Goal: Task Accomplishment & Management: Use online tool/utility

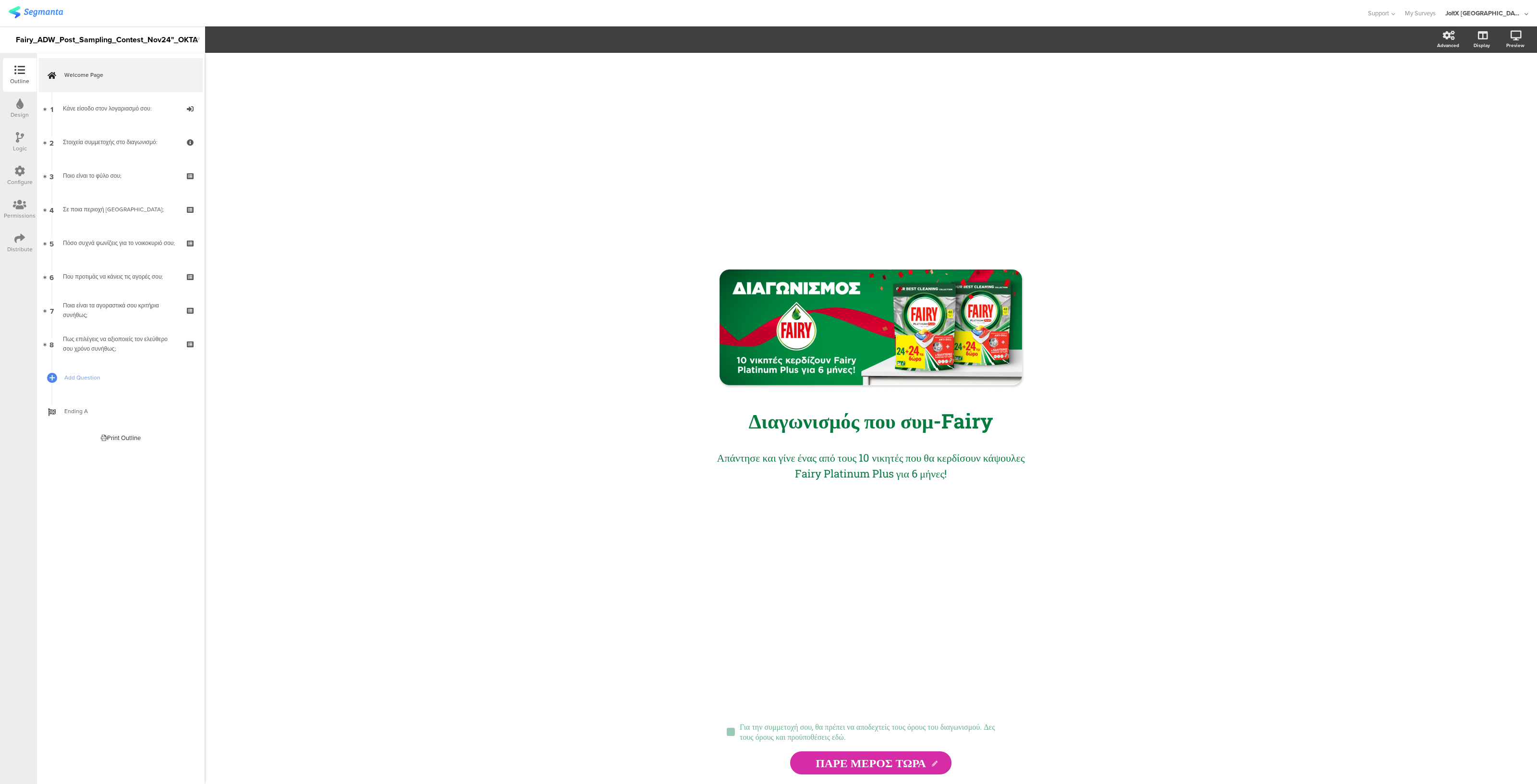
drag, startPoint x: 430, startPoint y: 280, endPoint x: 1271, endPoint y: 159, distance: 849.7
click at [1271, 159] on div "/ Διαγωνισμός που συμ-Fairy Διαγωνισμός που συμ-Fairy Απάντησε και γίνε ένας απ…" at bounding box center [871, 418] width 1332 height 731
click at [107, 438] on div "Print Outline" at bounding box center [121, 438] width 40 height 9
click at [1247, 182] on div "/ Διαγωνισμός που συμ-Fairy Διαγωνισμός που συμ-Fairy Απάντησε και γίνε ένας απ…" at bounding box center [871, 418] width 1332 height 731
click at [115, 439] on div "Print Outline" at bounding box center [121, 438] width 40 height 9
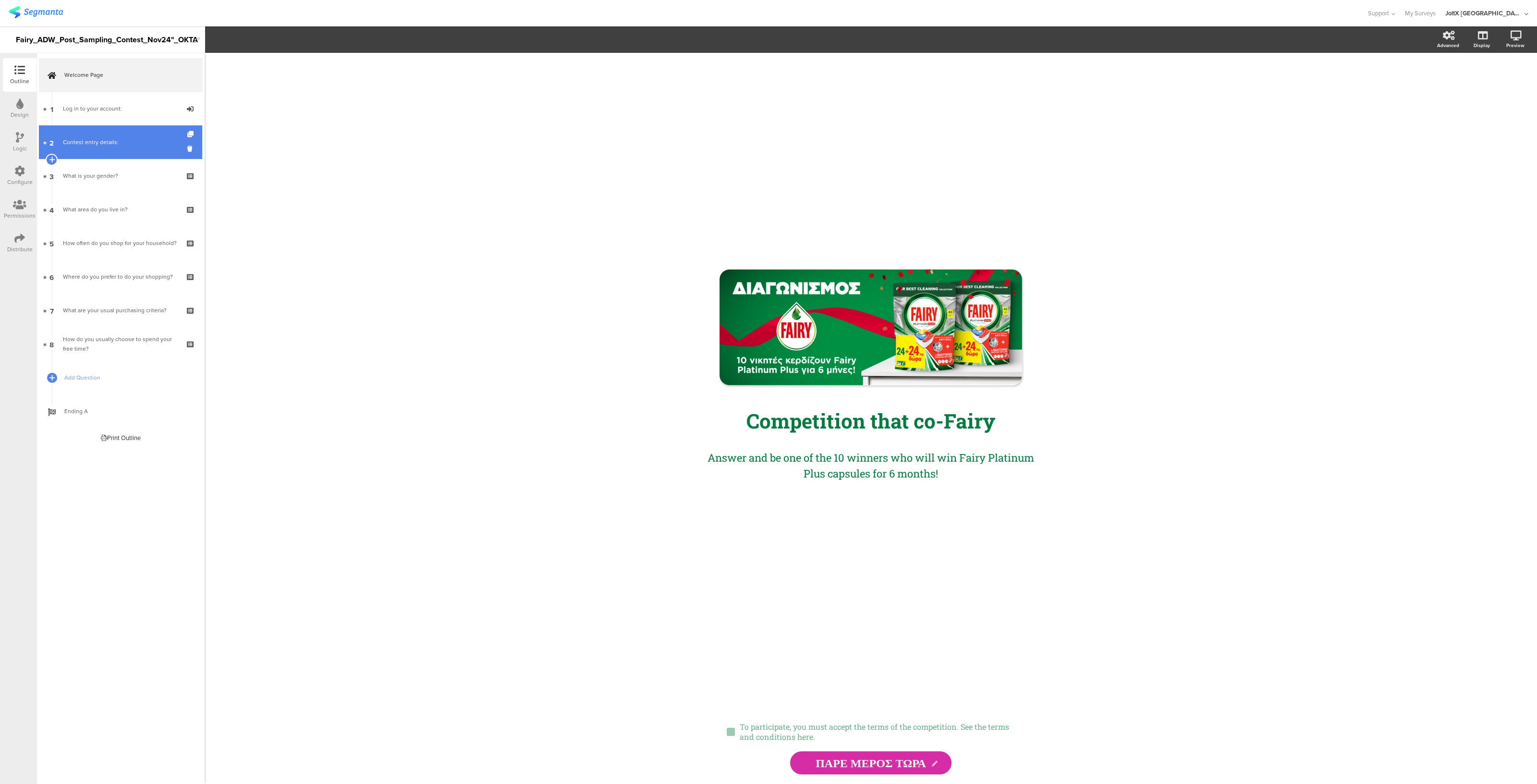
click at [99, 137] on div "Contest entry details:" at bounding box center [120, 142] width 115 height 9
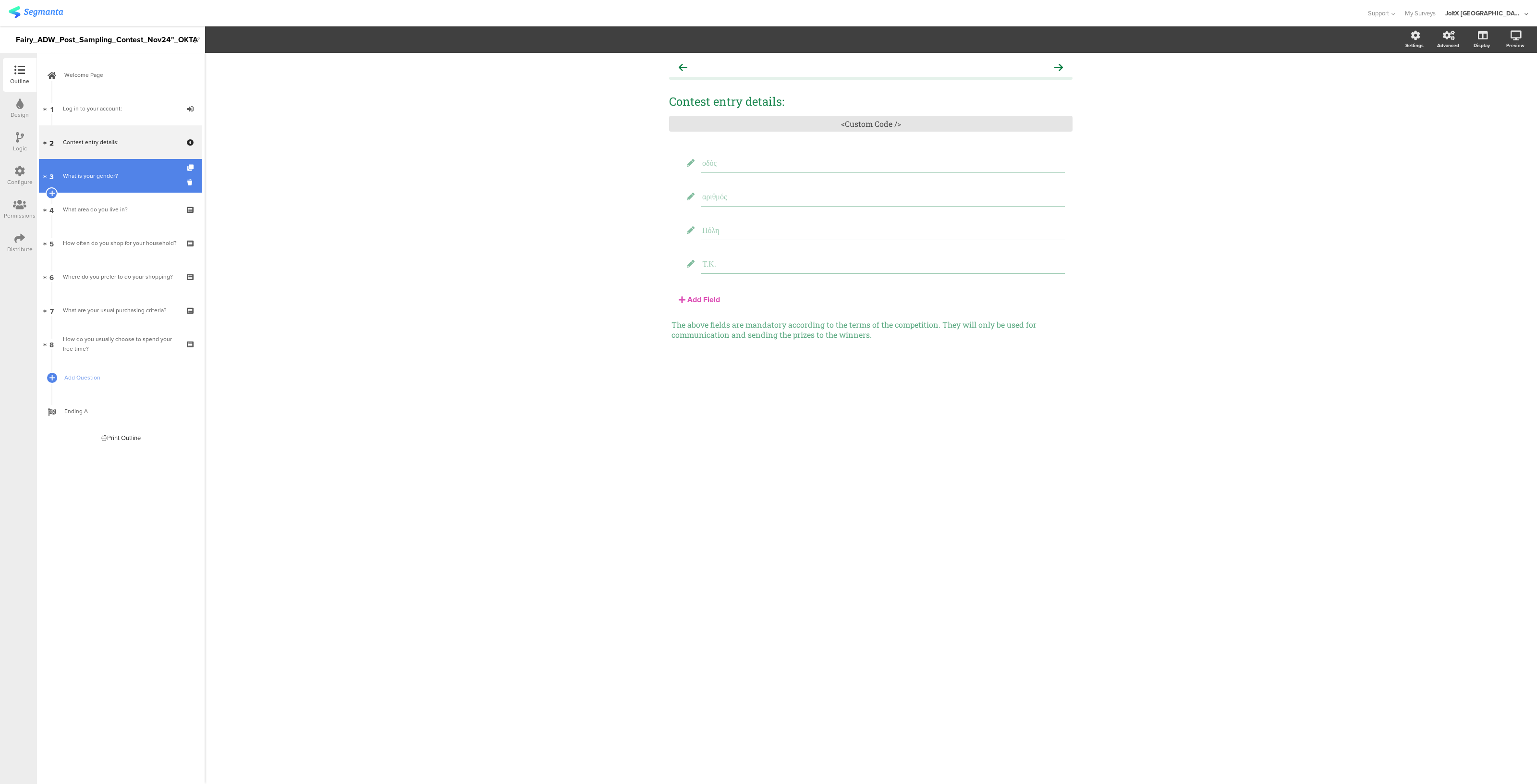
click at [88, 185] on link "3 What is your gender?" at bounding box center [120, 176] width 164 height 34
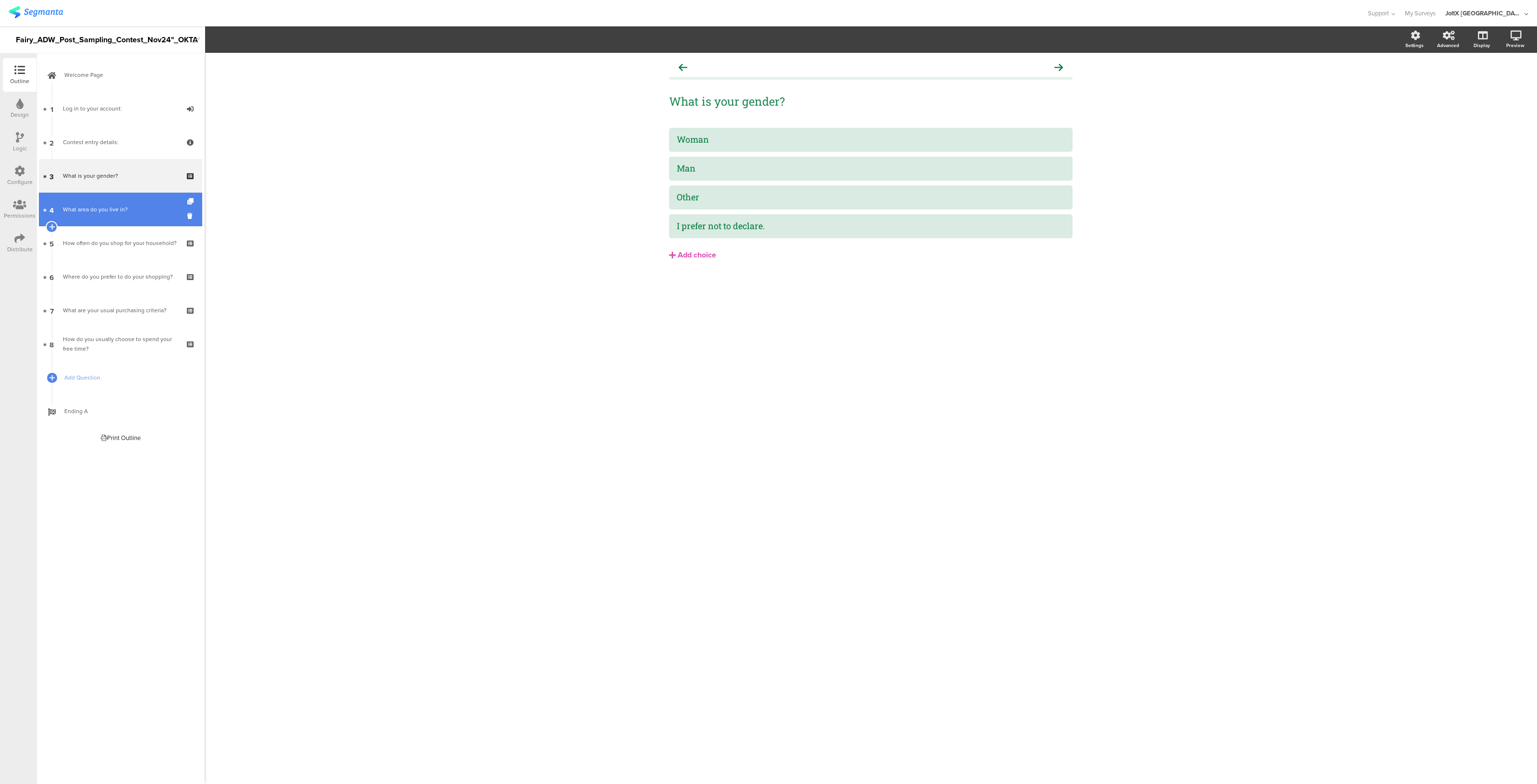
click at [102, 217] on link "4 What area do you live in?" at bounding box center [120, 209] width 164 height 34
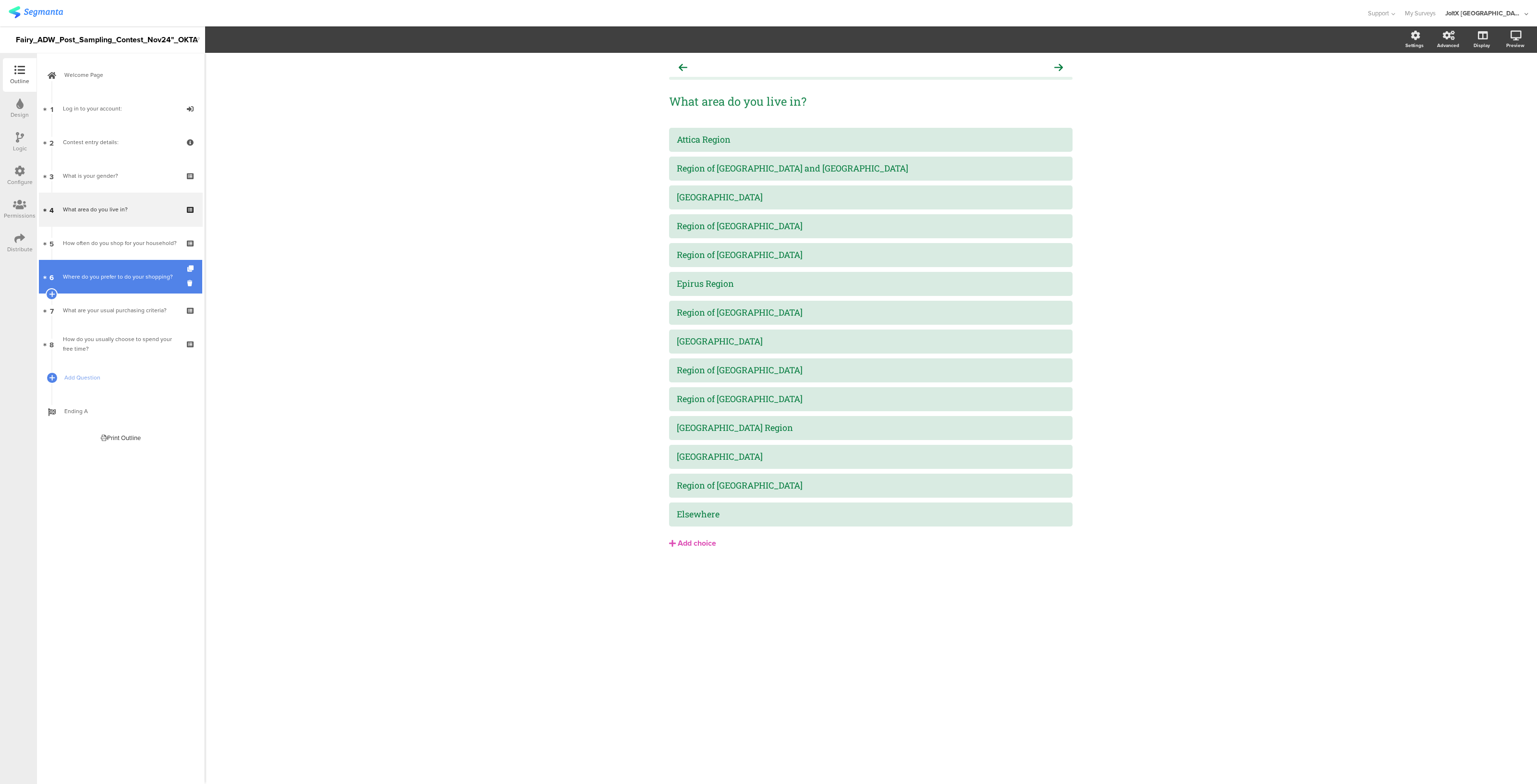
click at [96, 271] on link "6 Where do you prefer to do your shopping?" at bounding box center [120, 277] width 164 height 34
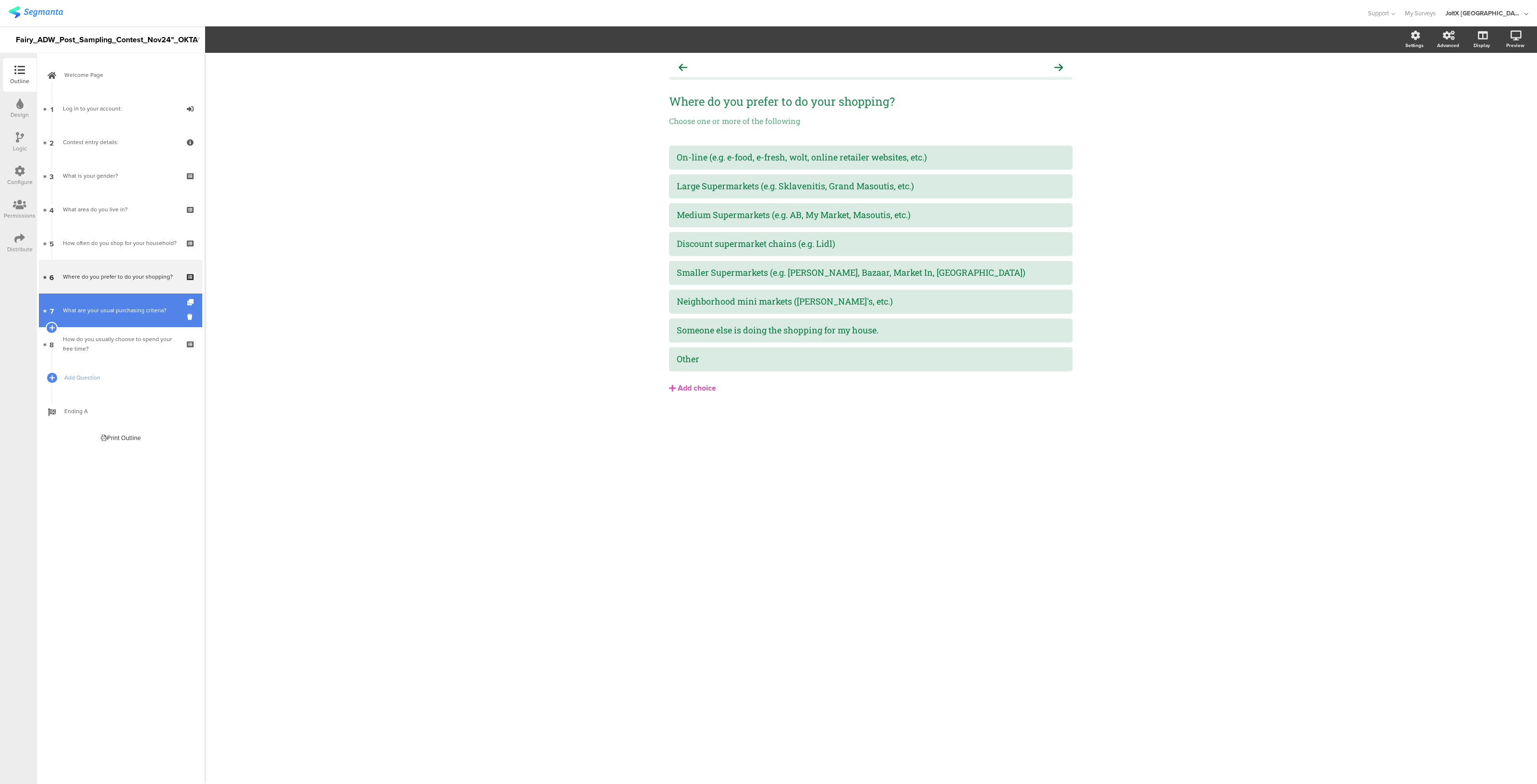
click at [104, 299] on link "7 What are your usual purchasing criteria?" at bounding box center [120, 310] width 164 height 34
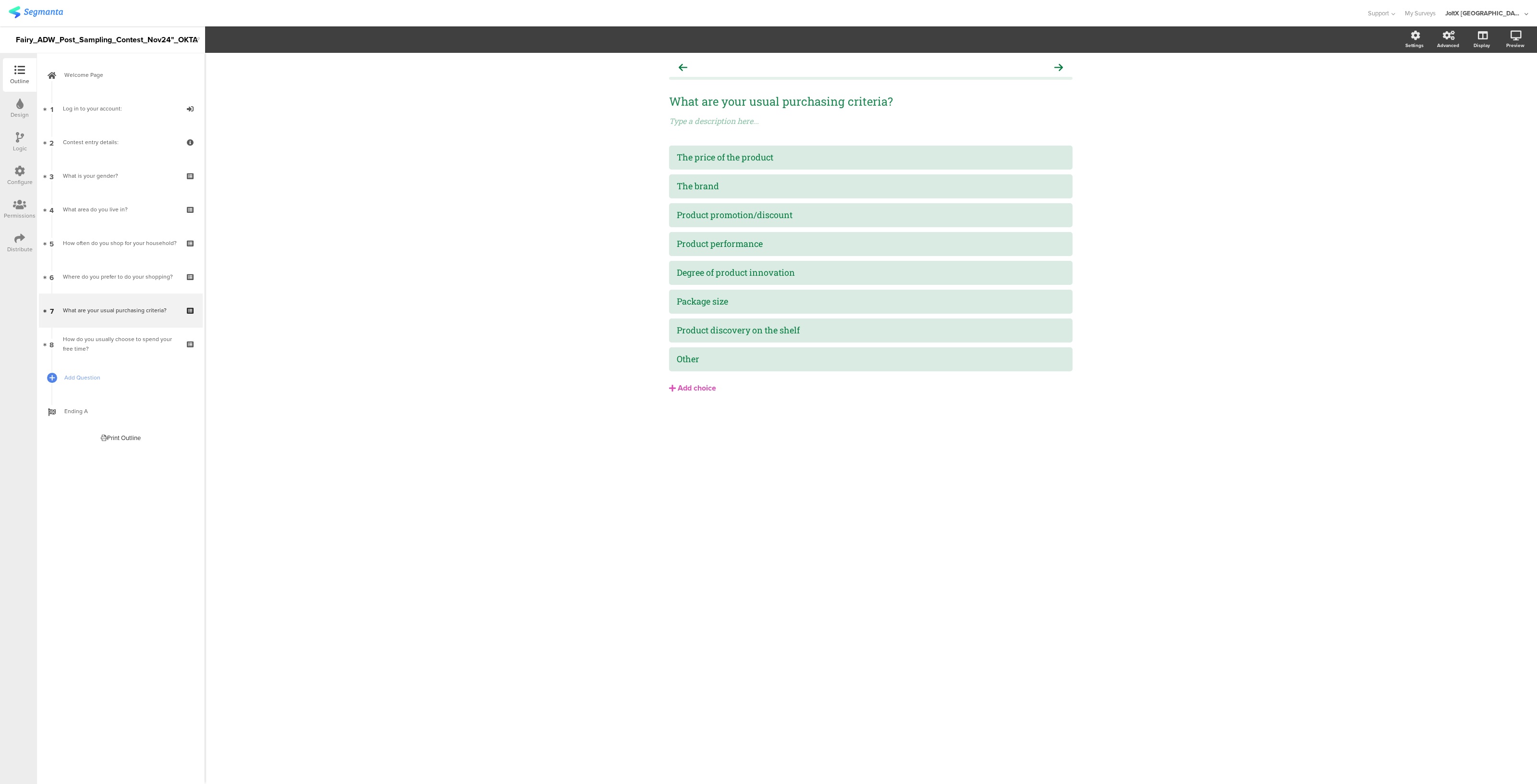
click at [12, 174] on div "Configure" at bounding box center [20, 176] width 34 height 34
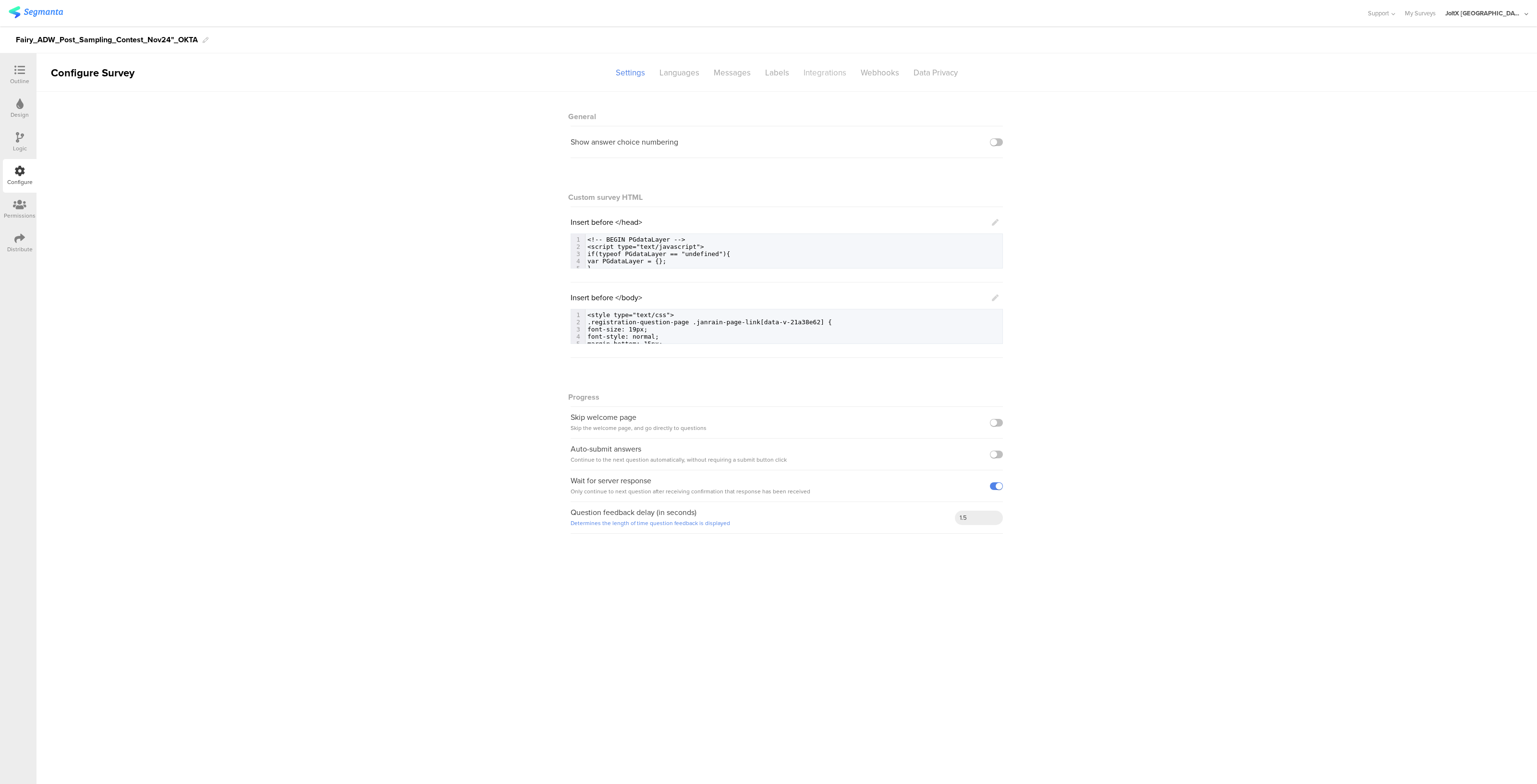
click at [828, 70] on div "Integrations" at bounding box center [825, 72] width 57 height 17
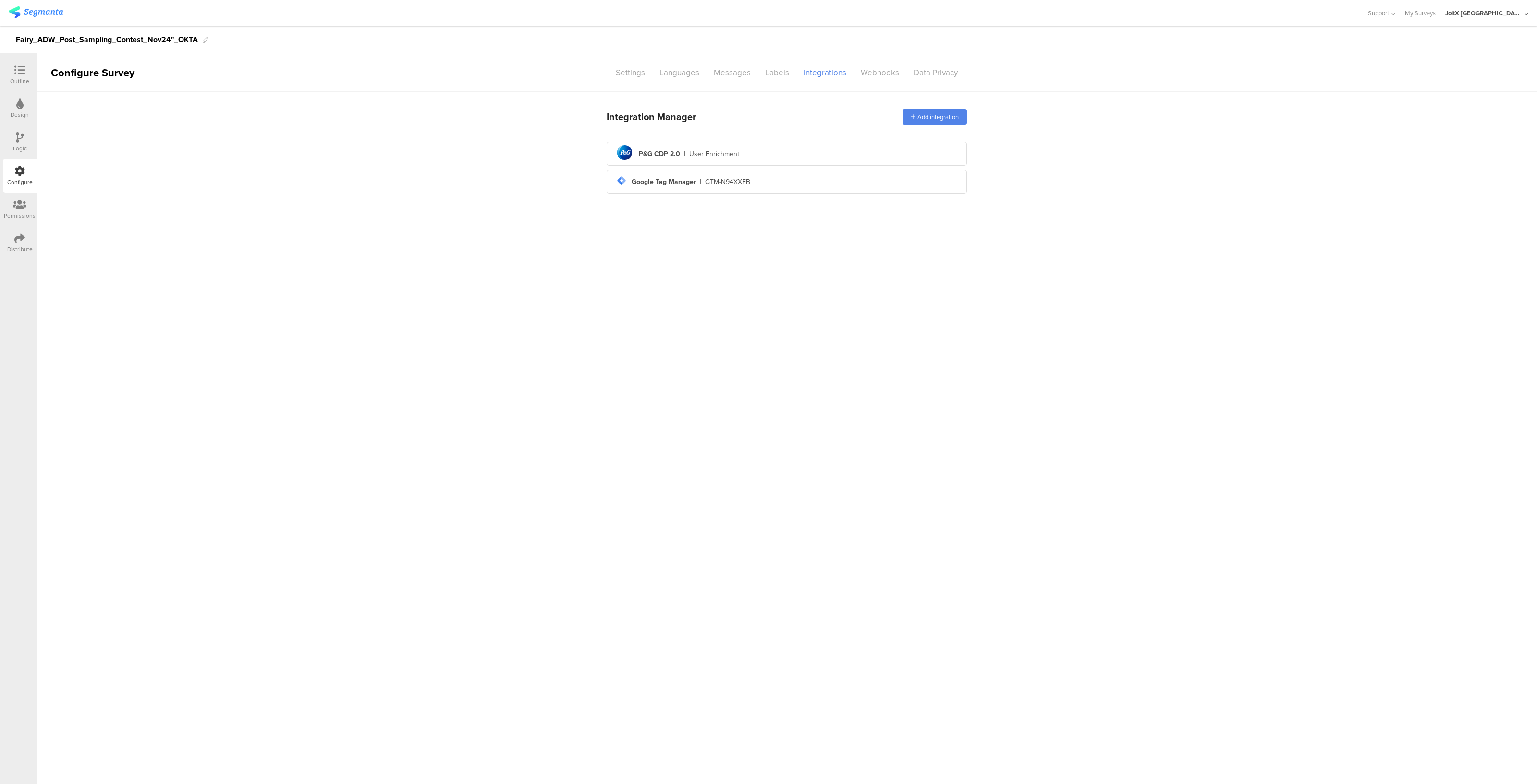
click at [692, 155] on div "User Enrichment" at bounding box center [714, 154] width 50 height 10
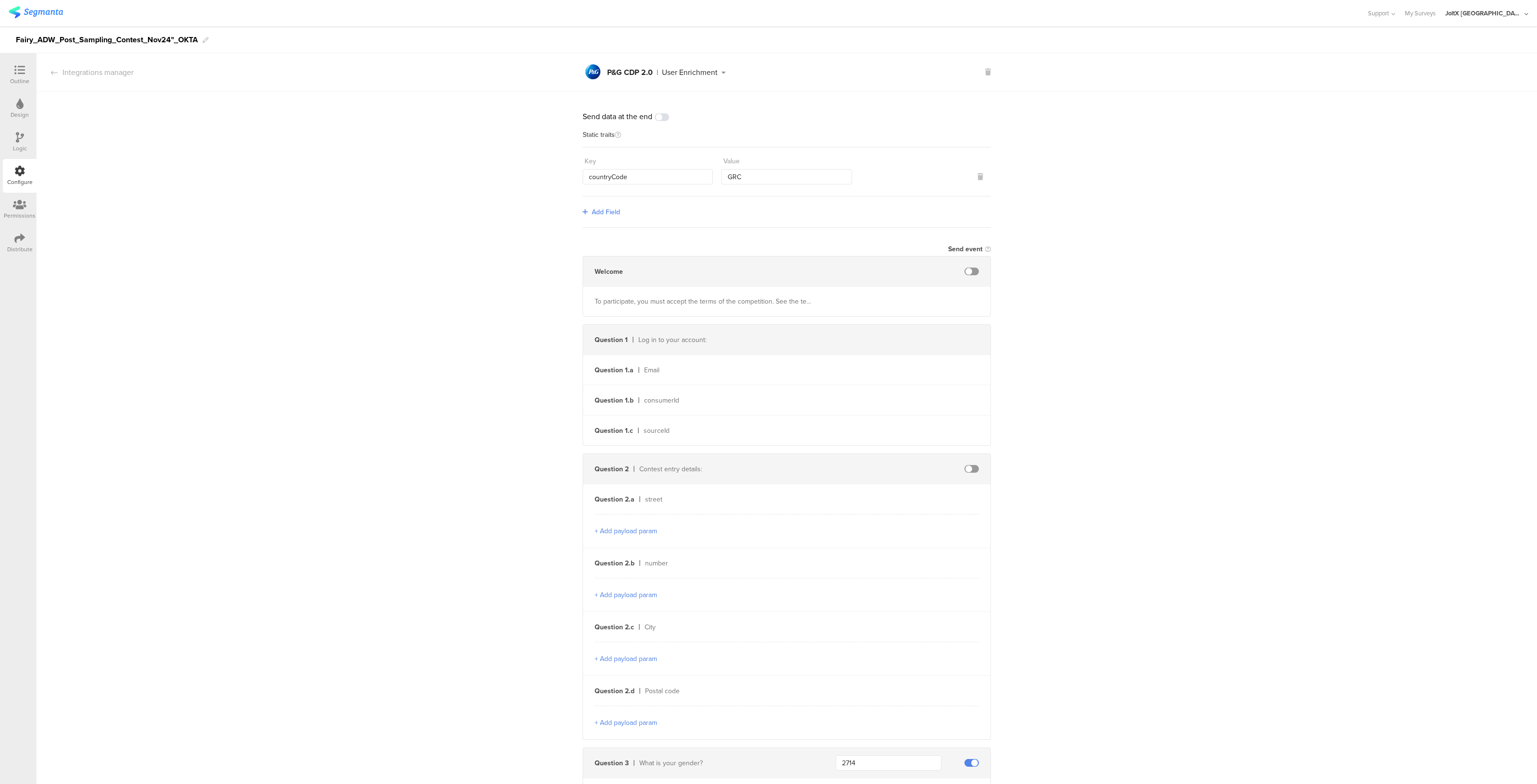
click at [23, 76] on div at bounding box center [19, 71] width 19 height 12
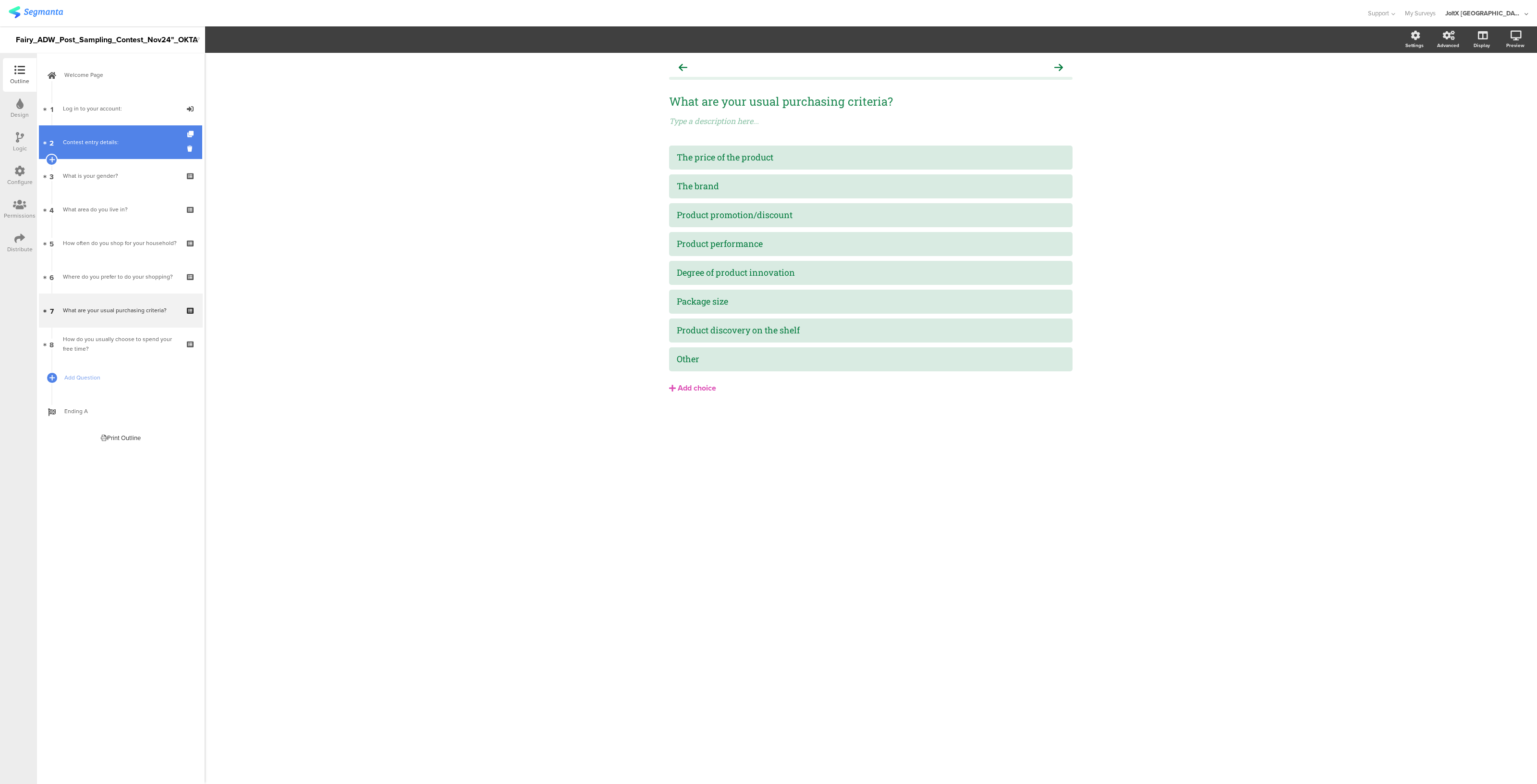
click at [137, 145] on div "Contest entry details:" at bounding box center [120, 142] width 115 height 9
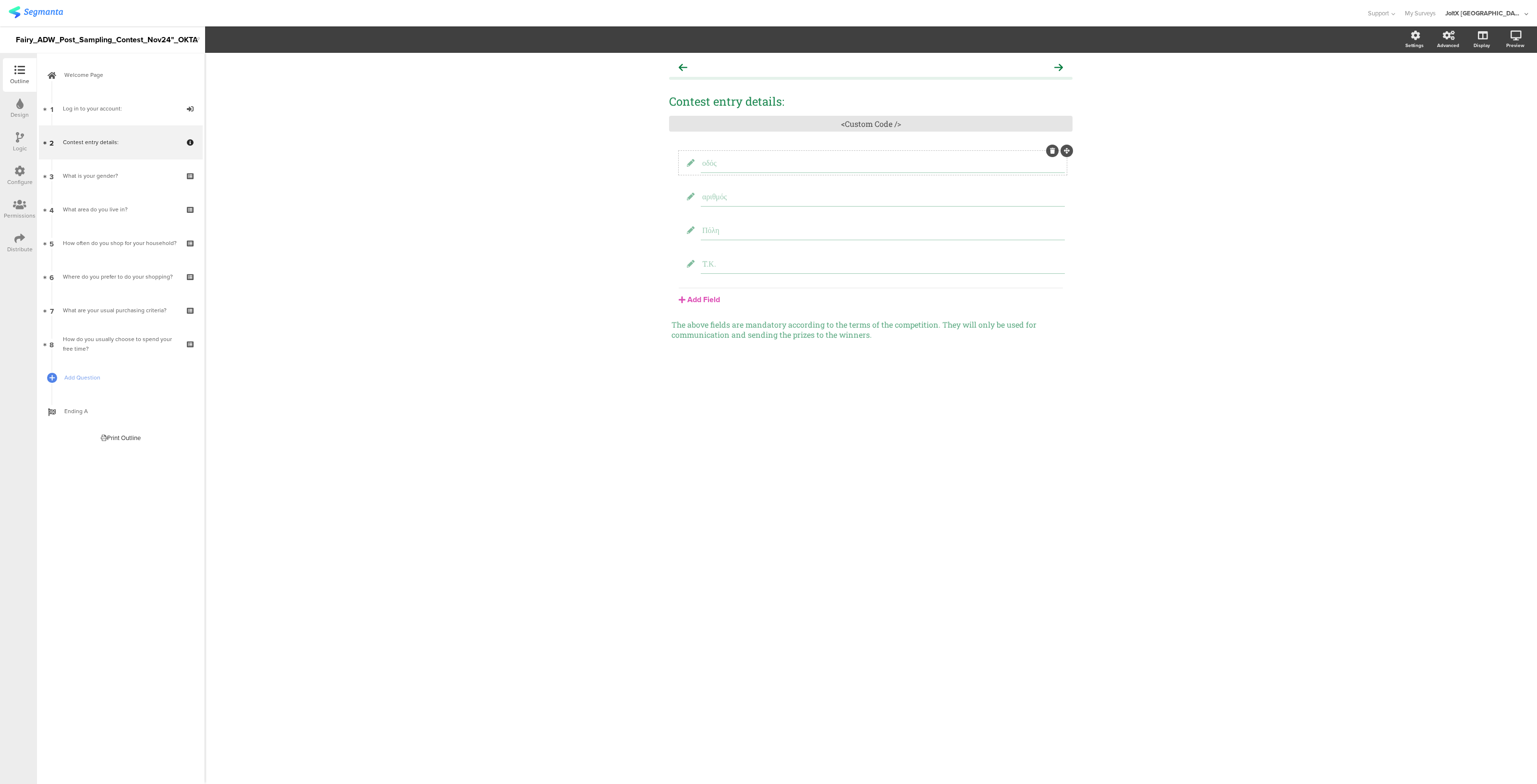
click at [737, 165] on input "οδός" at bounding box center [883, 162] width 361 height 10
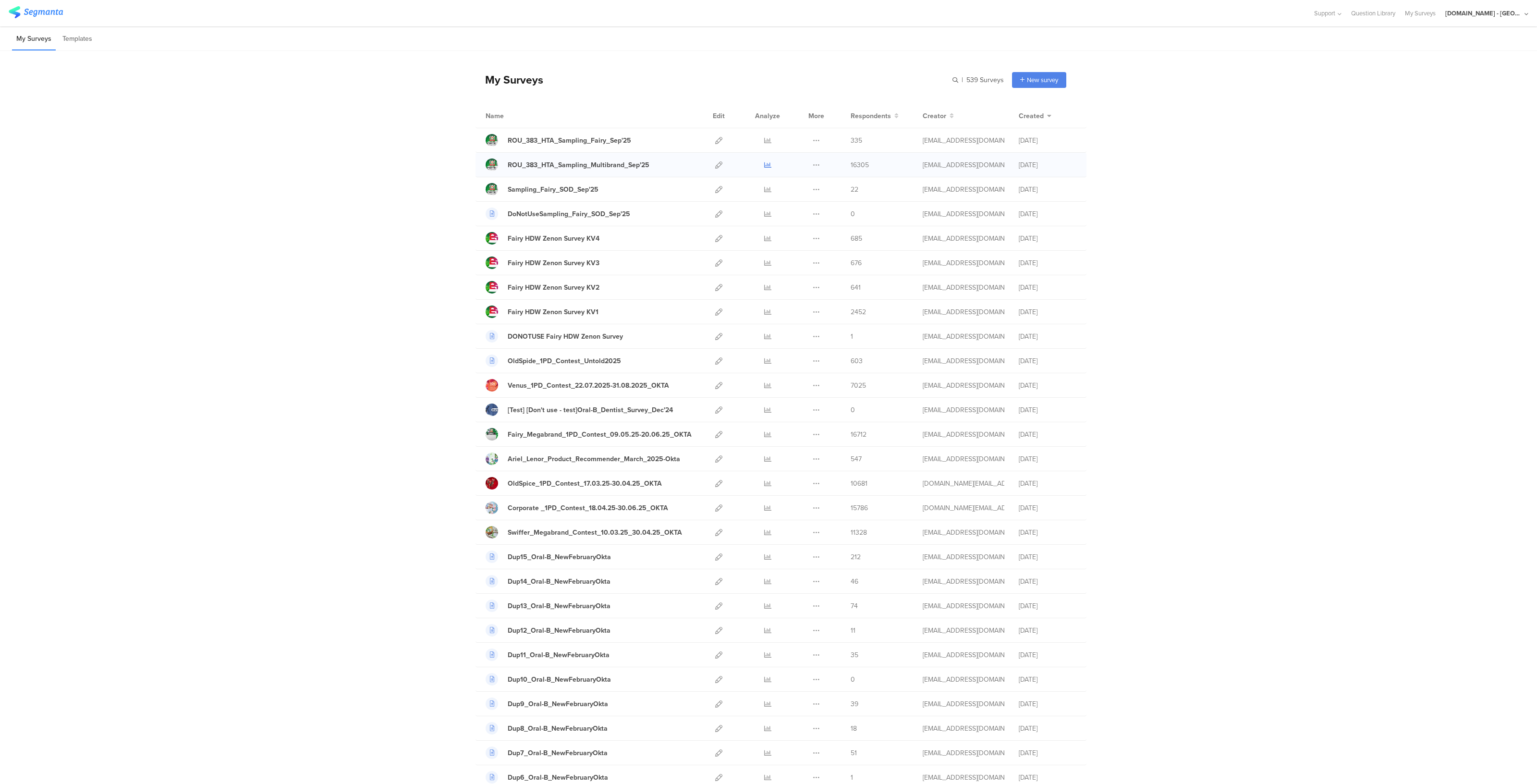
click at [764, 167] on icon at bounding box center [768, 165] width 7 height 7
click at [715, 164] on icon at bounding box center [719, 165] width 7 height 7
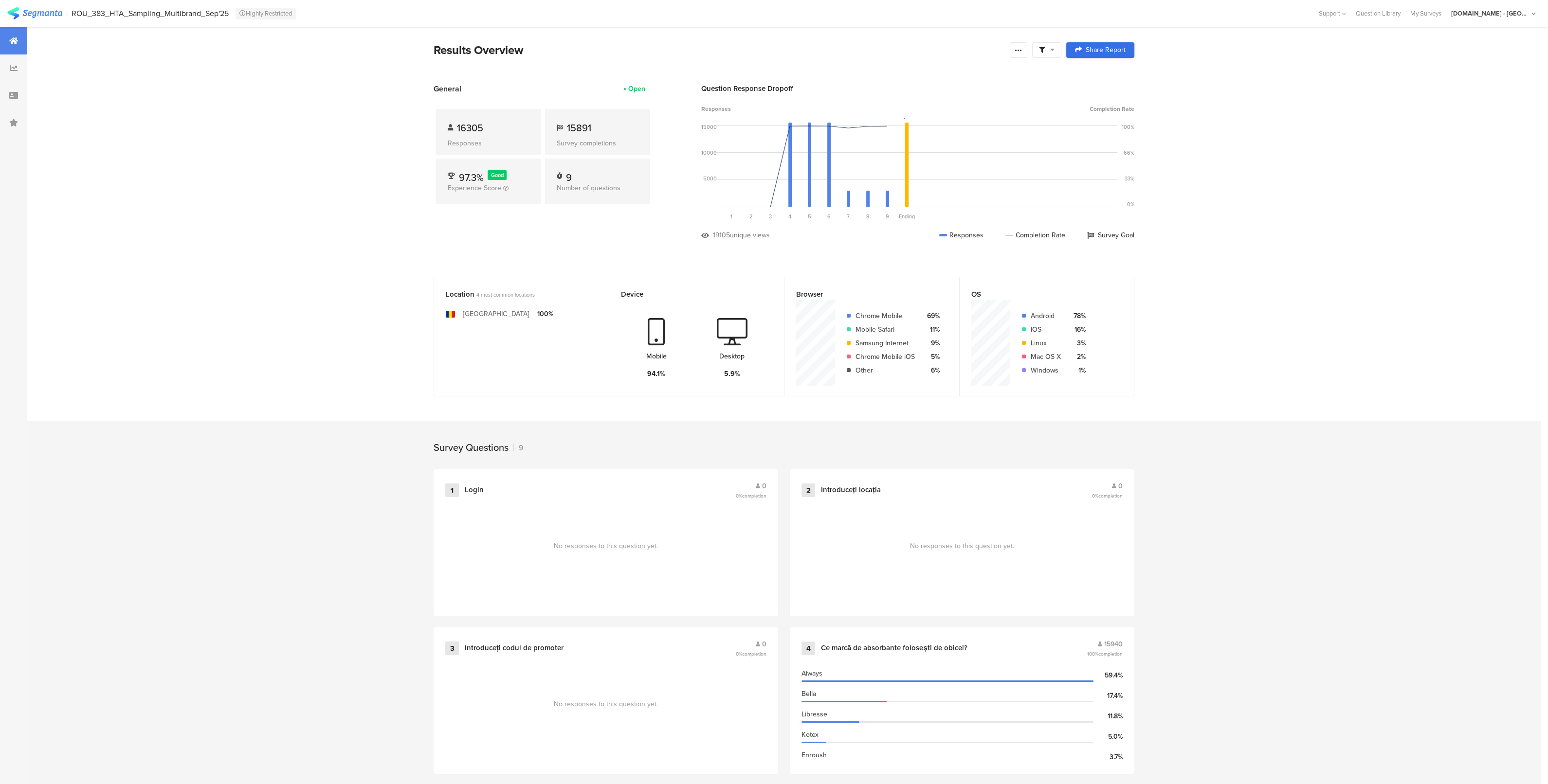
click at [1095, 49] on span "Share Report" at bounding box center [1105, 50] width 40 height 7
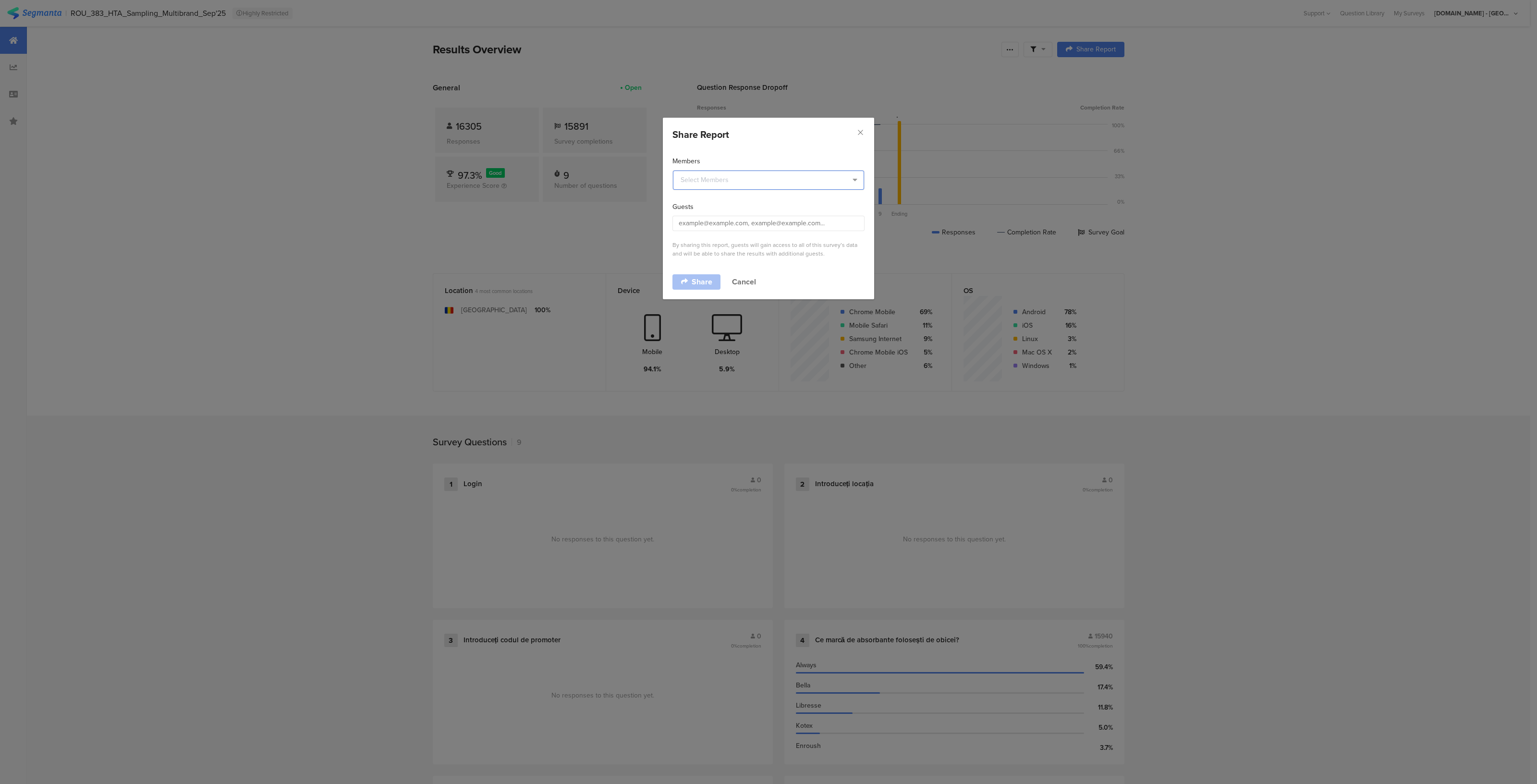
click at [696, 185] on input "dialog" at bounding box center [768, 180] width 191 height 19
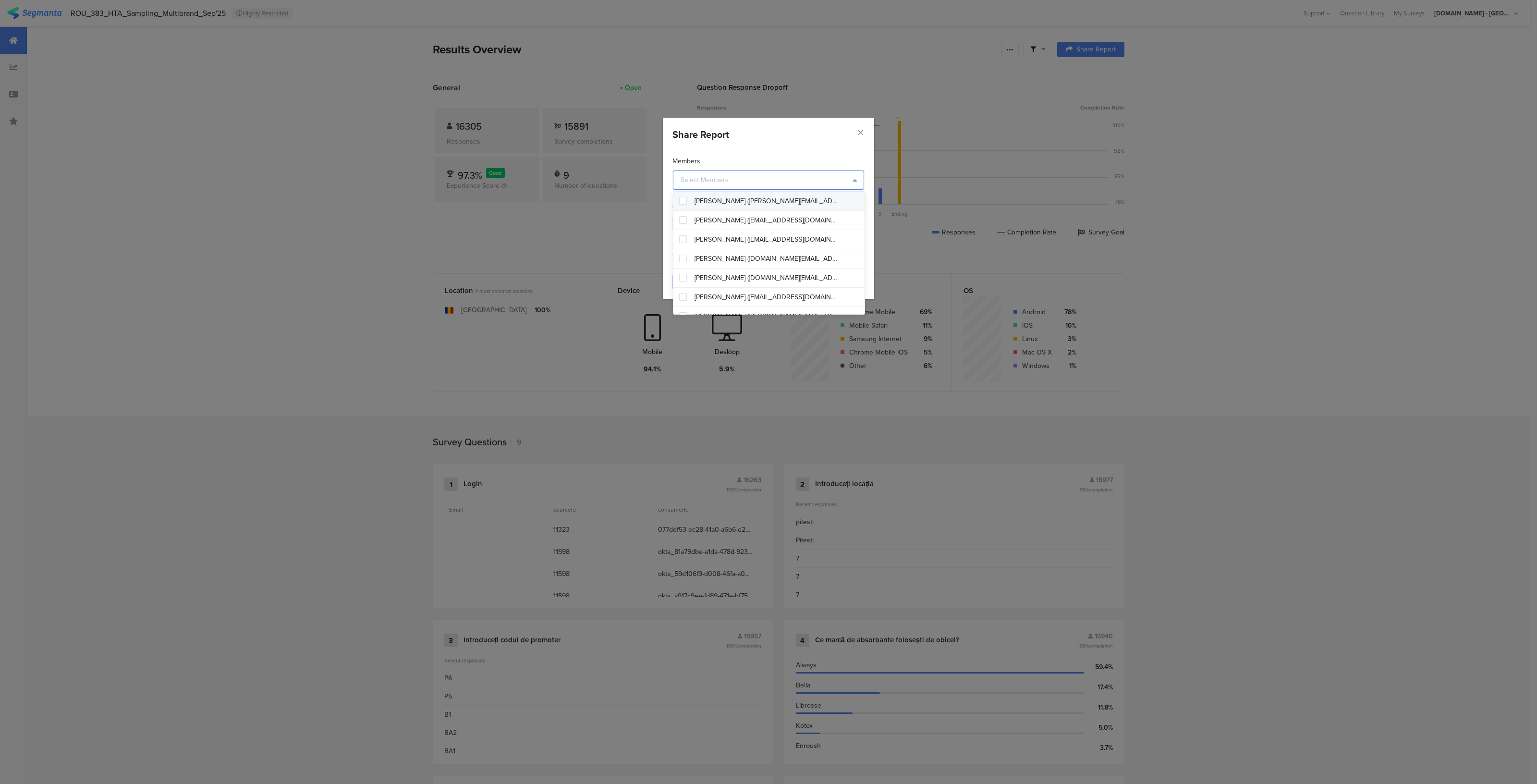
click at [759, 155] on div "Members Guests By sharing this report, guests will gain access to all of this s…" at bounding box center [768, 208] width 211 height 123
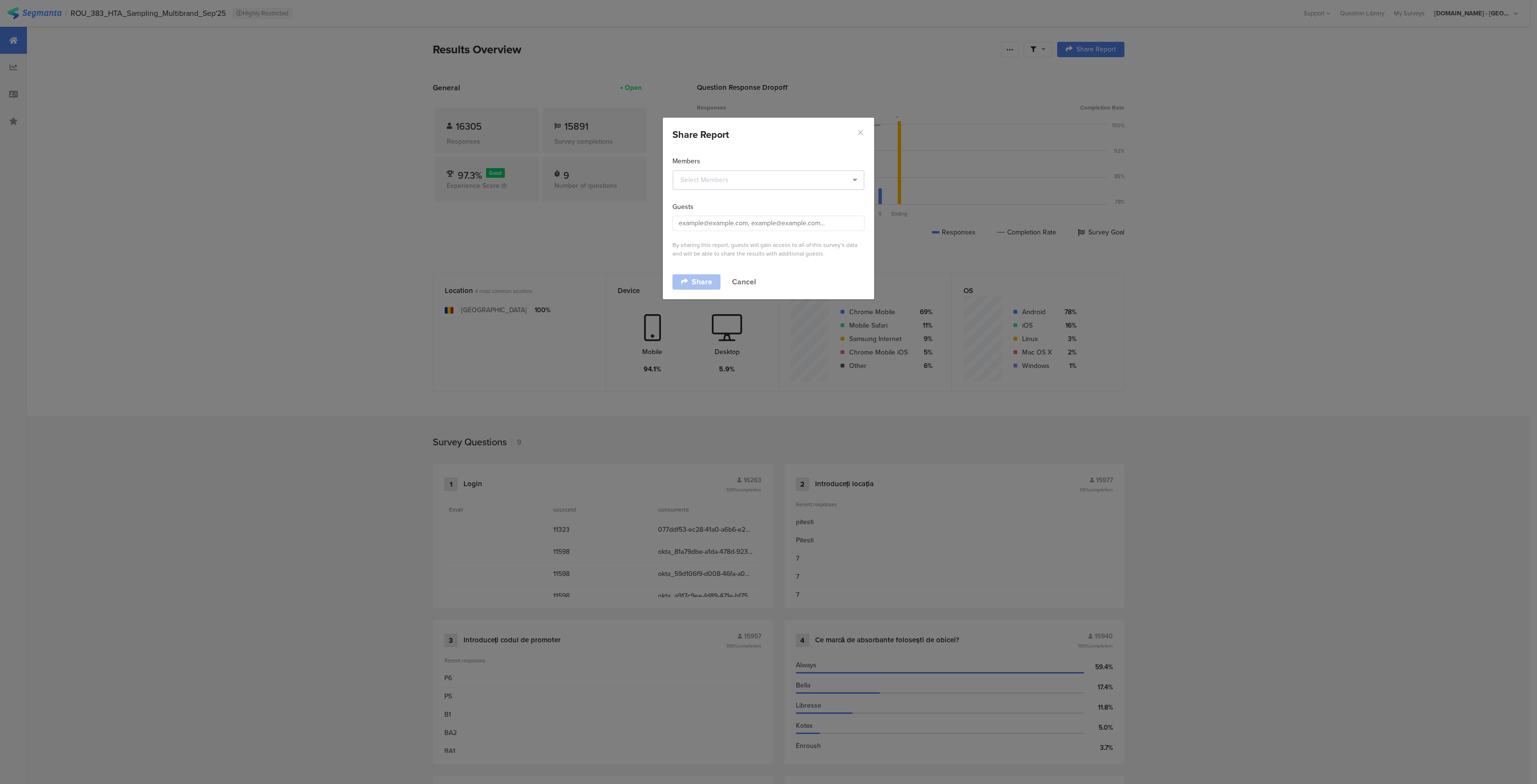
click at [860, 130] on icon "Close" at bounding box center [860, 132] width 8 height 8
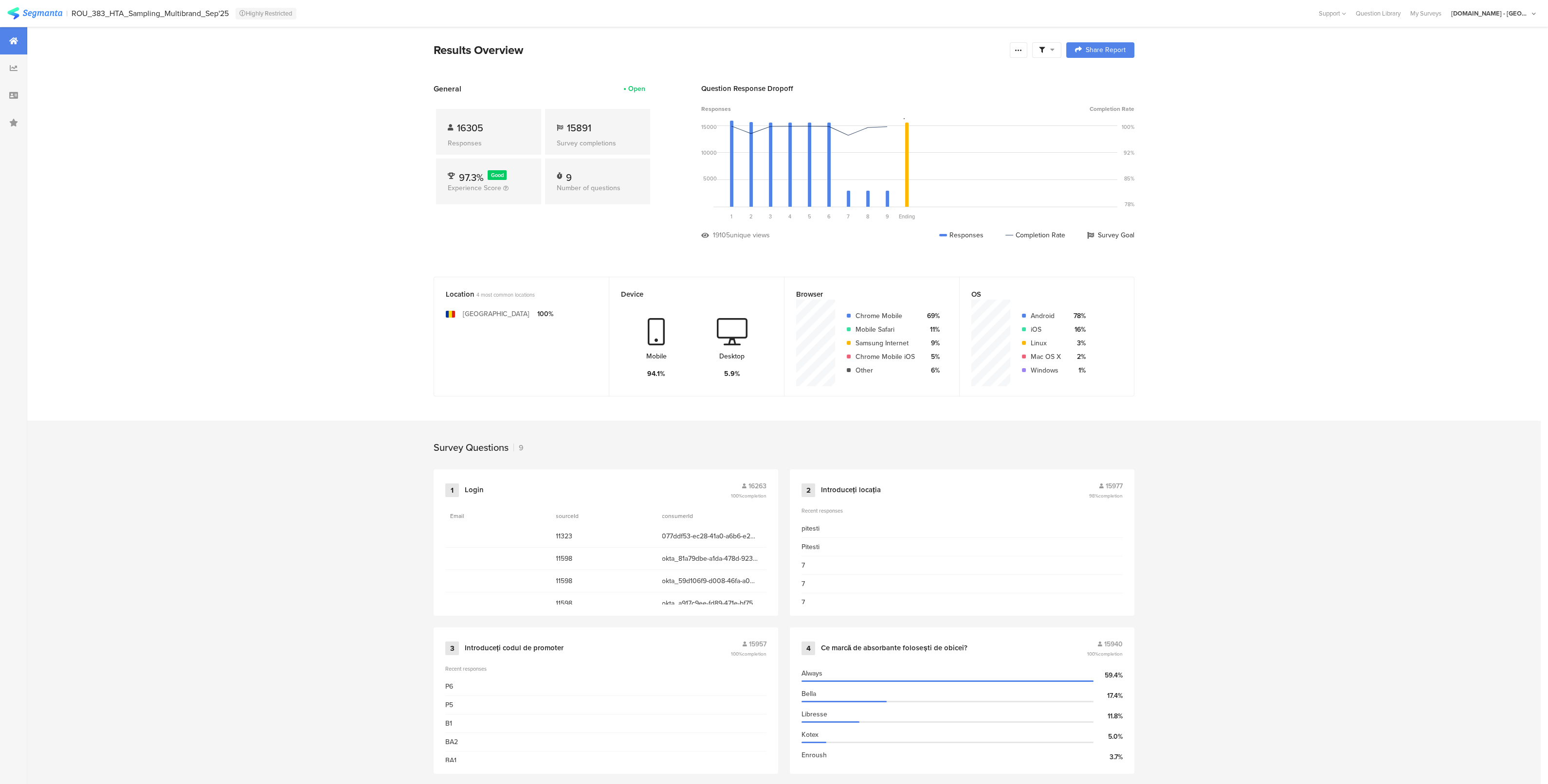
click at [1053, 47] on span at bounding box center [1046, 50] width 16 height 9
click at [1022, 46] on icon at bounding box center [1019, 50] width 8 height 8
click at [929, 148] on span "Export Results" at bounding box center [917, 148] width 44 height 10
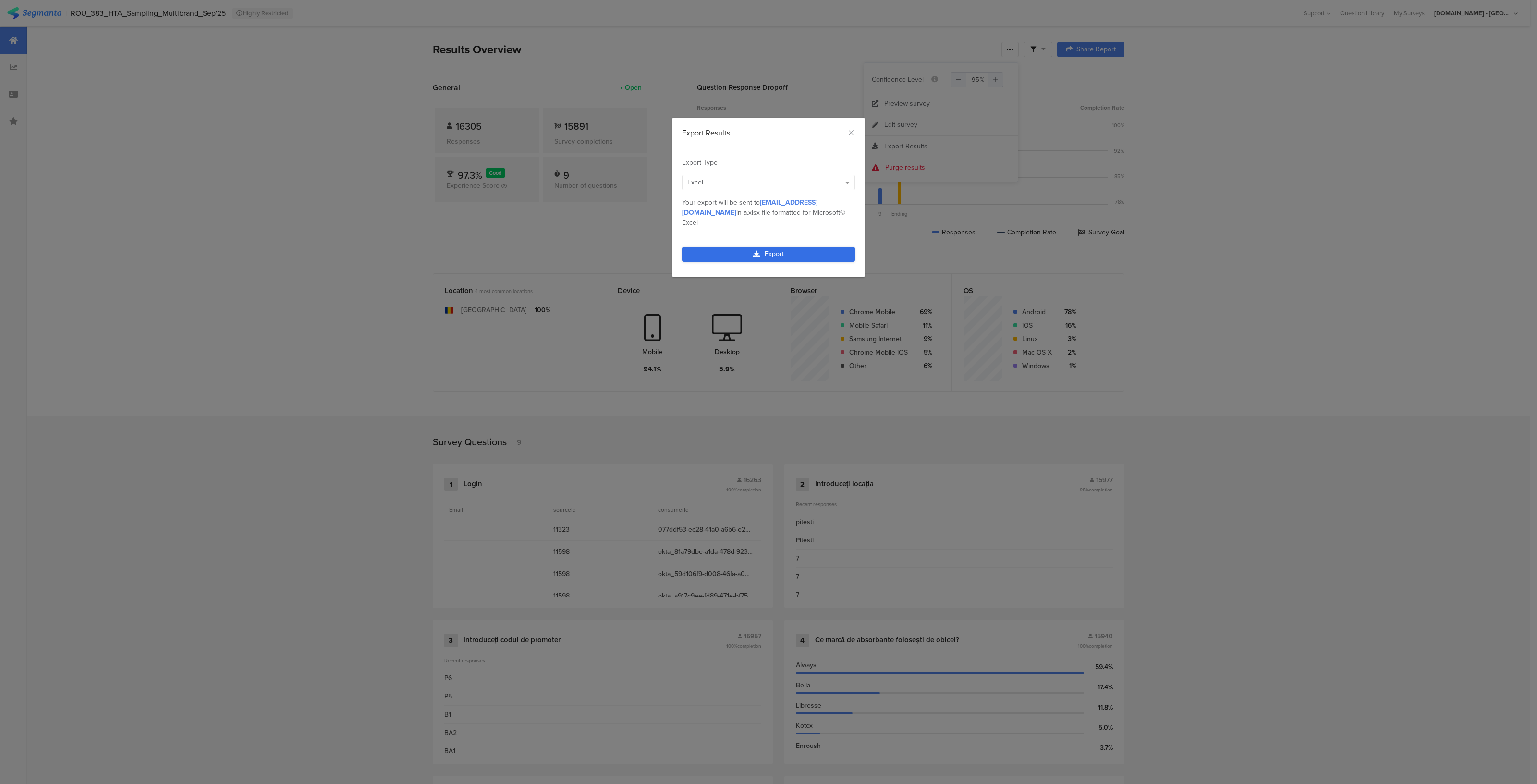
click at [794, 247] on link "Export" at bounding box center [768, 254] width 173 height 15
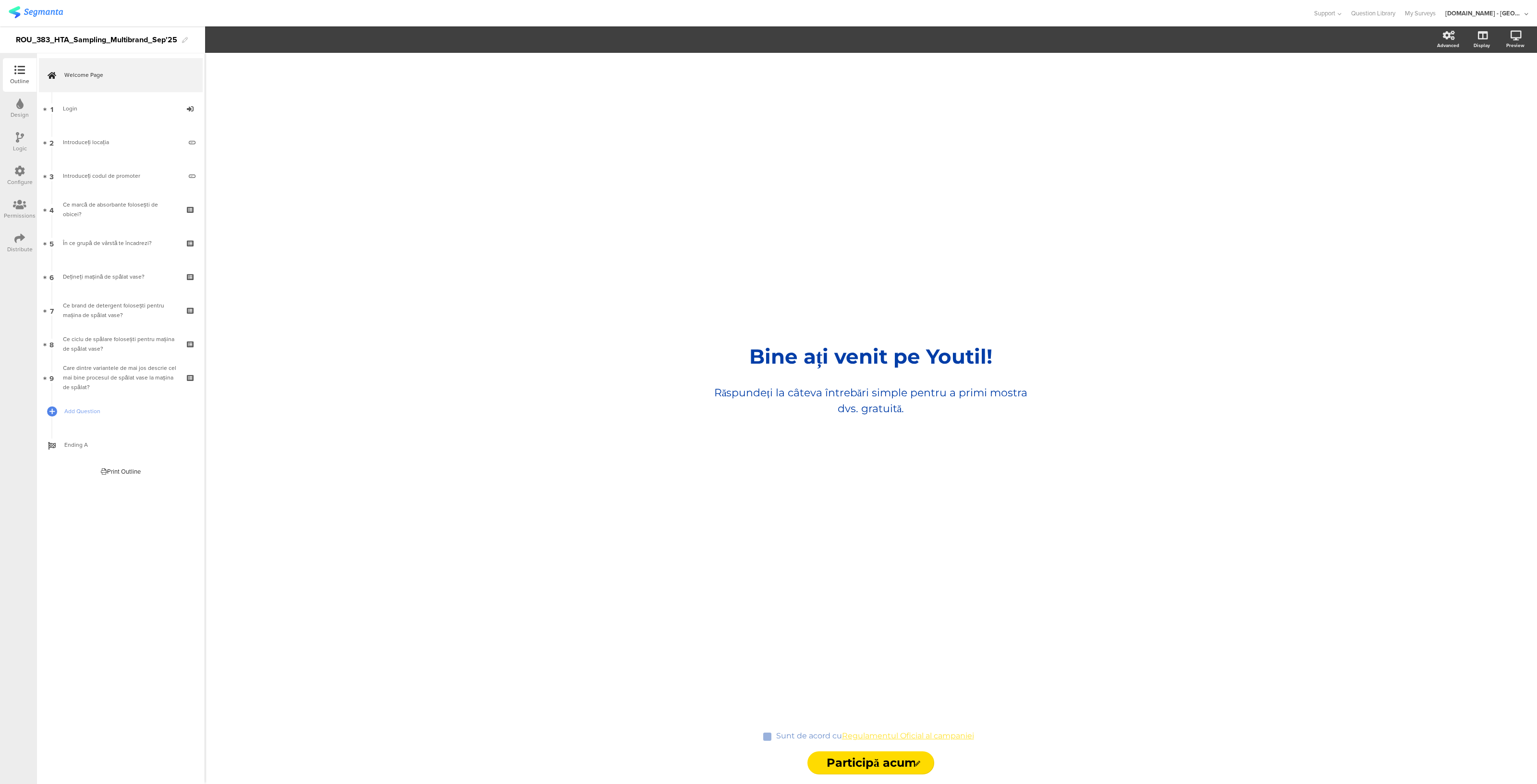
click at [22, 164] on div "Configure" at bounding box center [20, 176] width 34 height 34
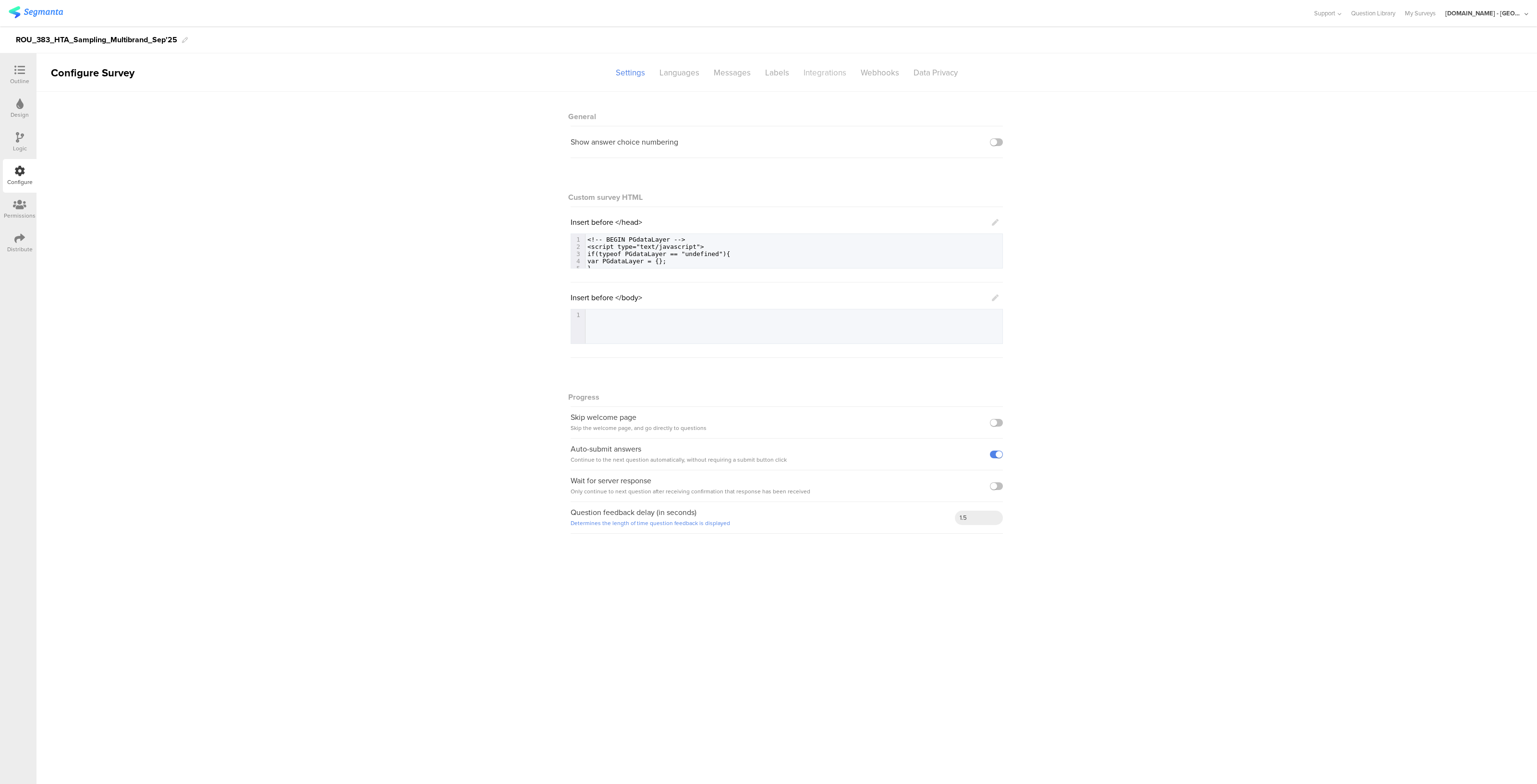
click at [820, 75] on div "Integrations" at bounding box center [825, 72] width 57 height 17
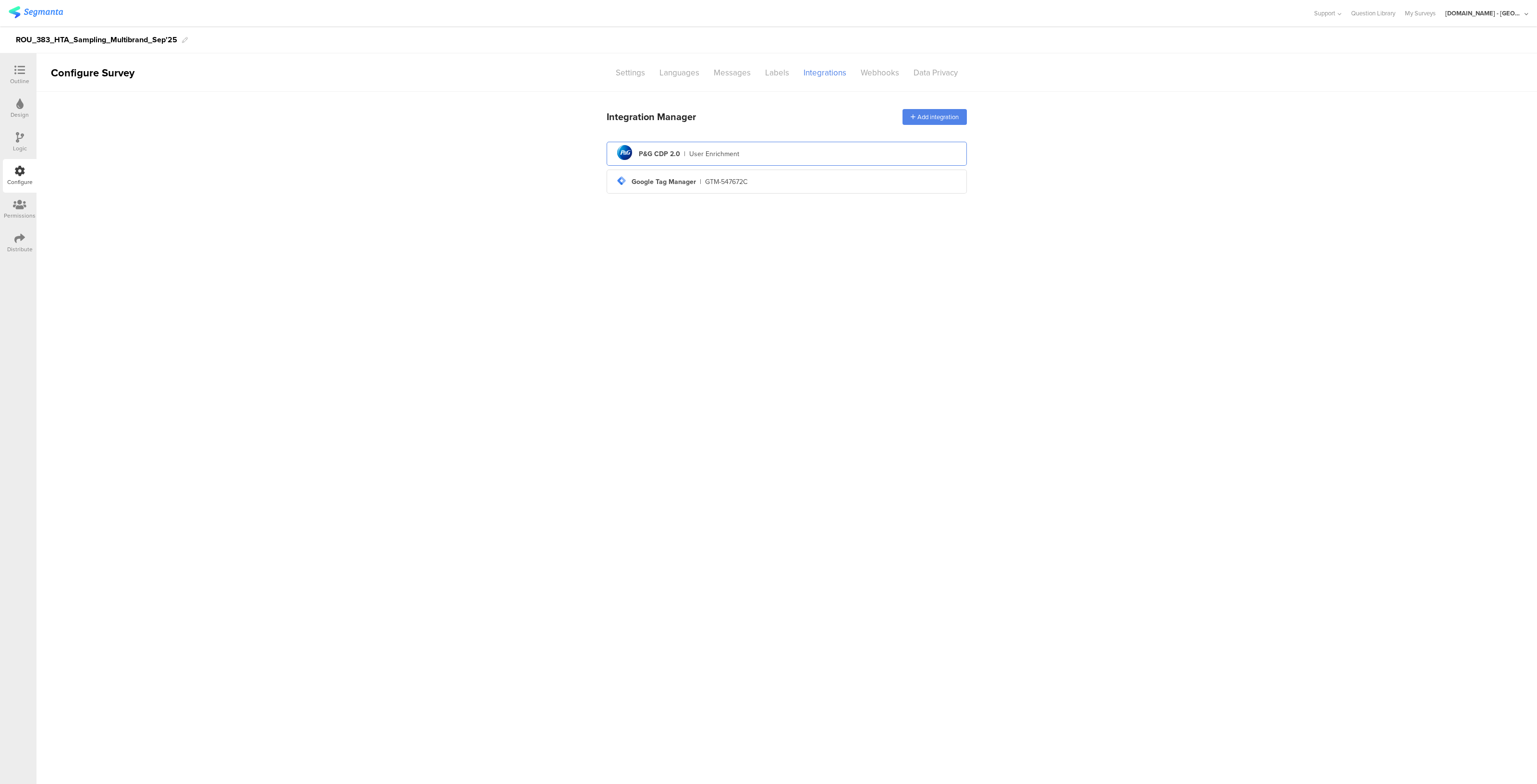
click at [745, 159] on div "pg logo P&G CDP 2.0 | User Enrichment" at bounding box center [787, 154] width 345 height 24
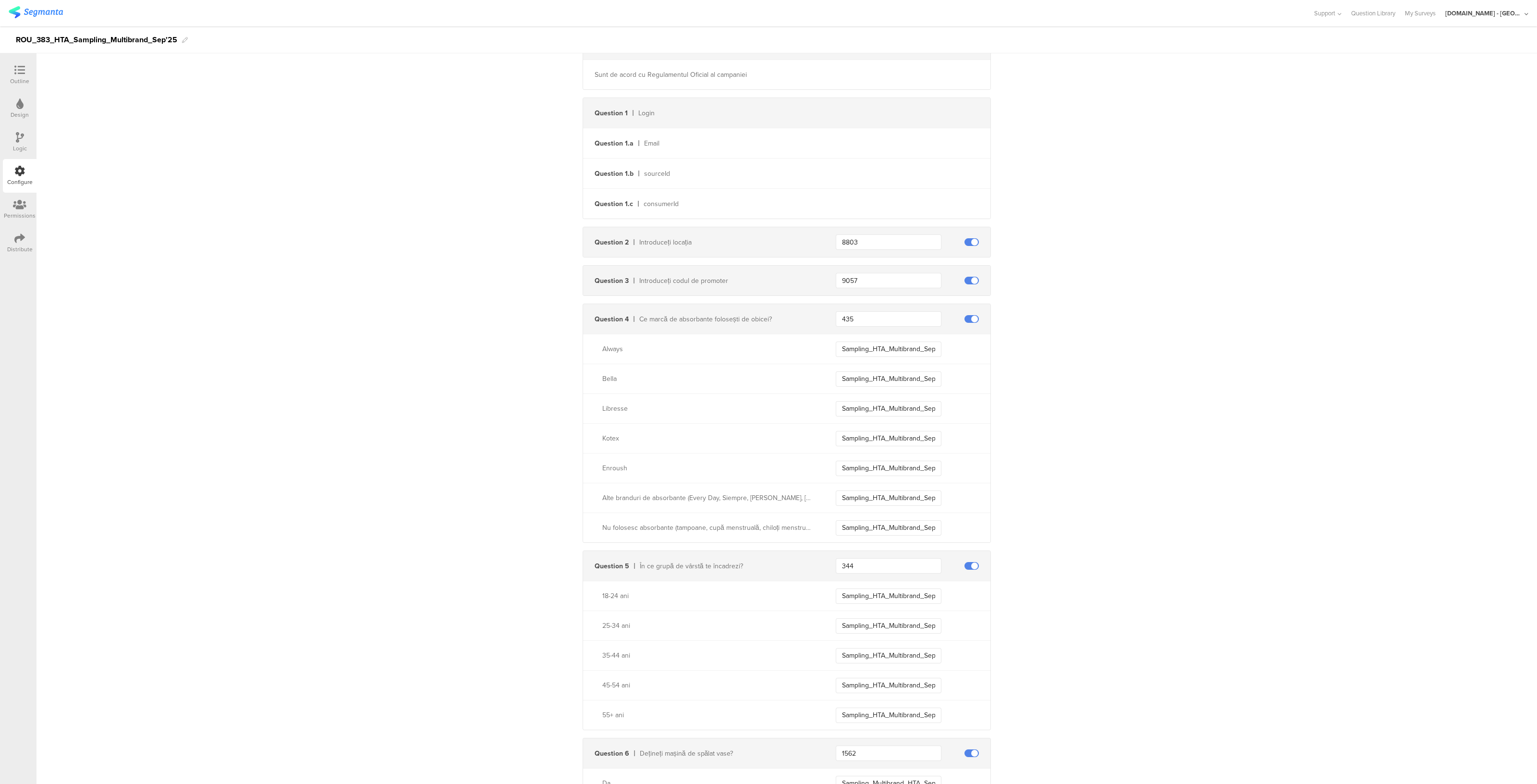
scroll to position [224, 0]
click at [885, 351] on input "Sampling_HTA_Multibrand_Sep25_Always" at bounding box center [888, 351] width 106 height 16
click at [22, 243] on div at bounding box center [19, 238] width 11 height 12
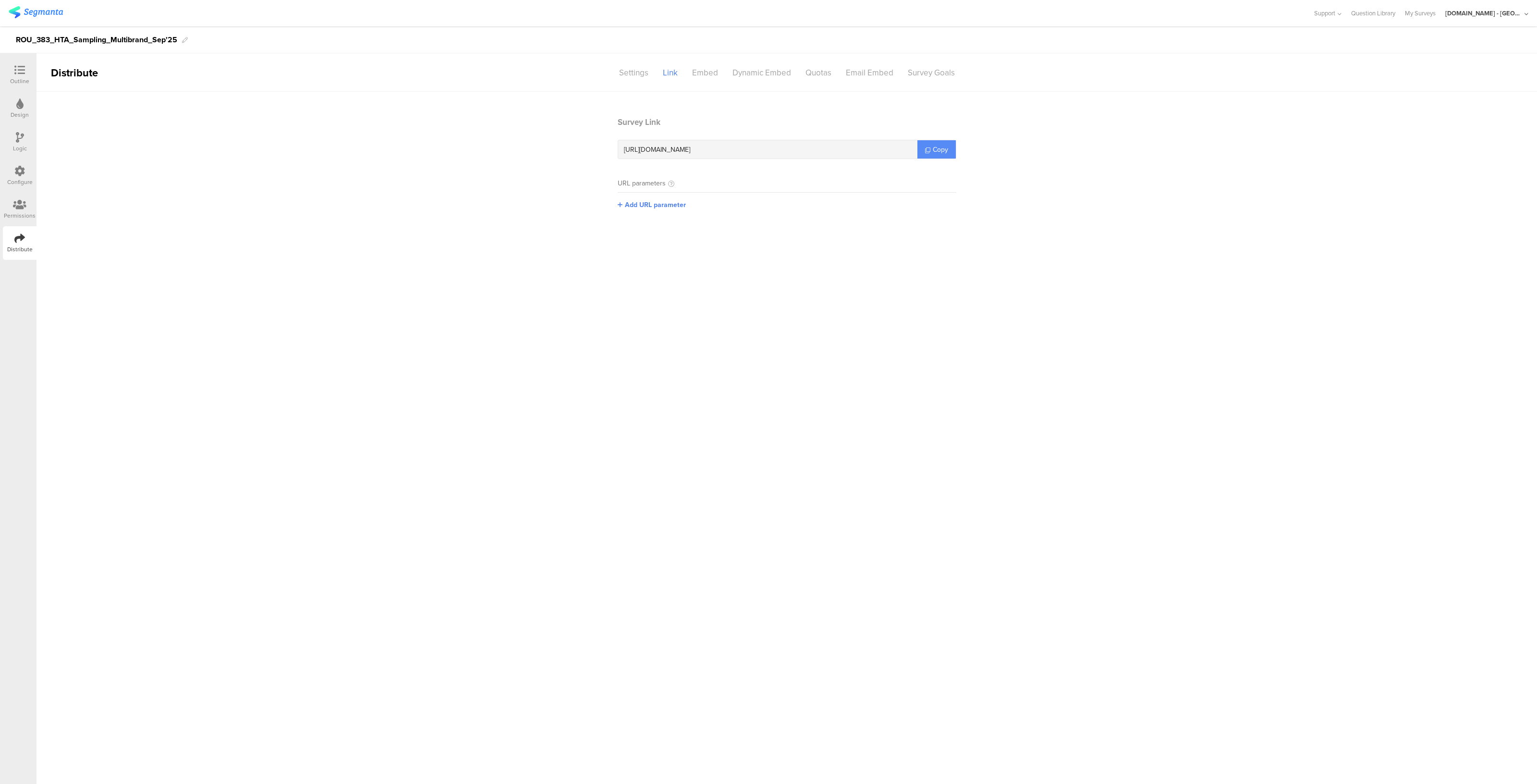
click at [942, 157] on link "Copy" at bounding box center [936, 149] width 39 height 18
click at [945, 147] on span "Copy" at bounding box center [940, 150] width 16 height 10
click at [29, 11] on img at bounding box center [36, 12] width 54 height 12
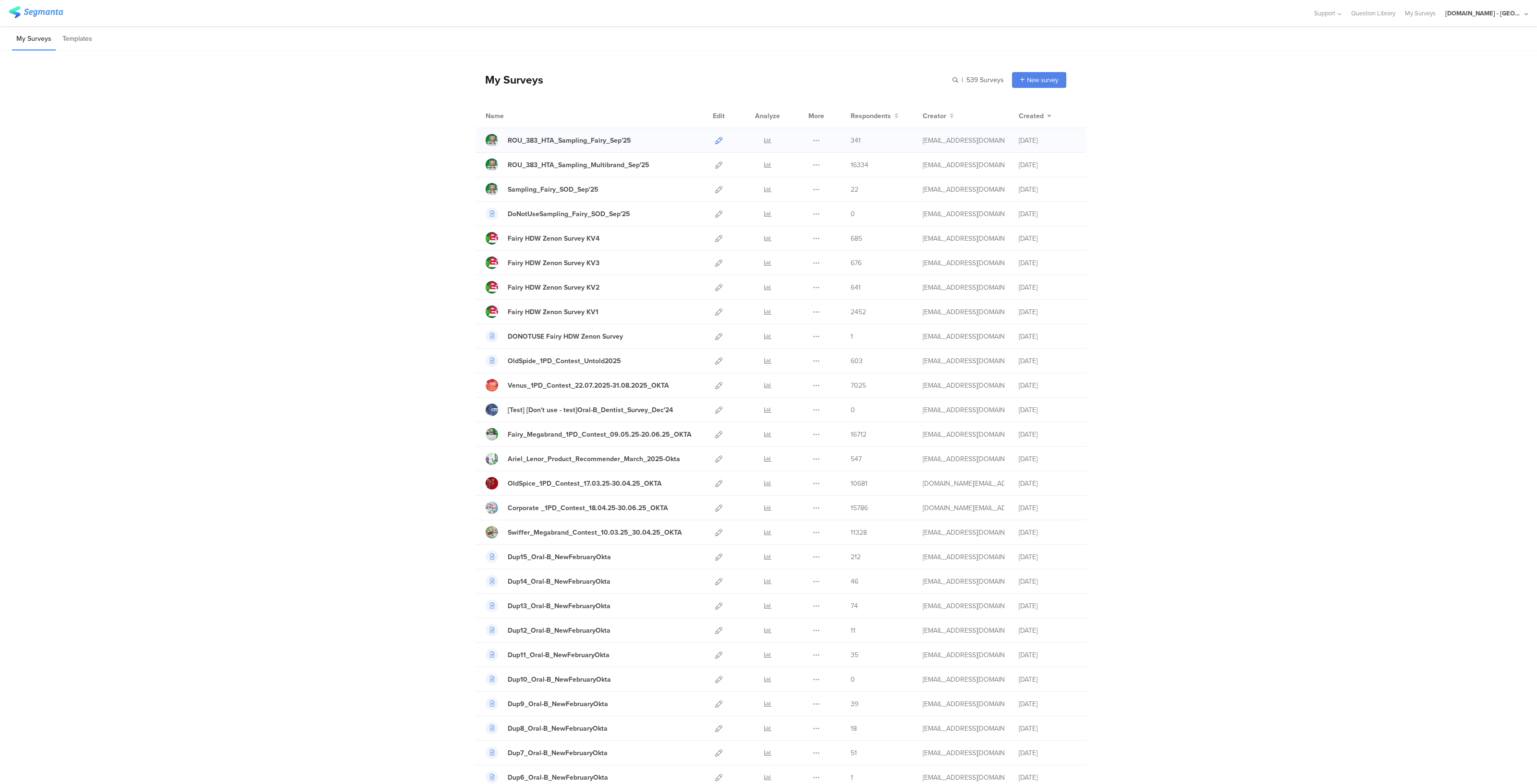
click at [717, 140] on icon at bounding box center [719, 140] width 7 height 7
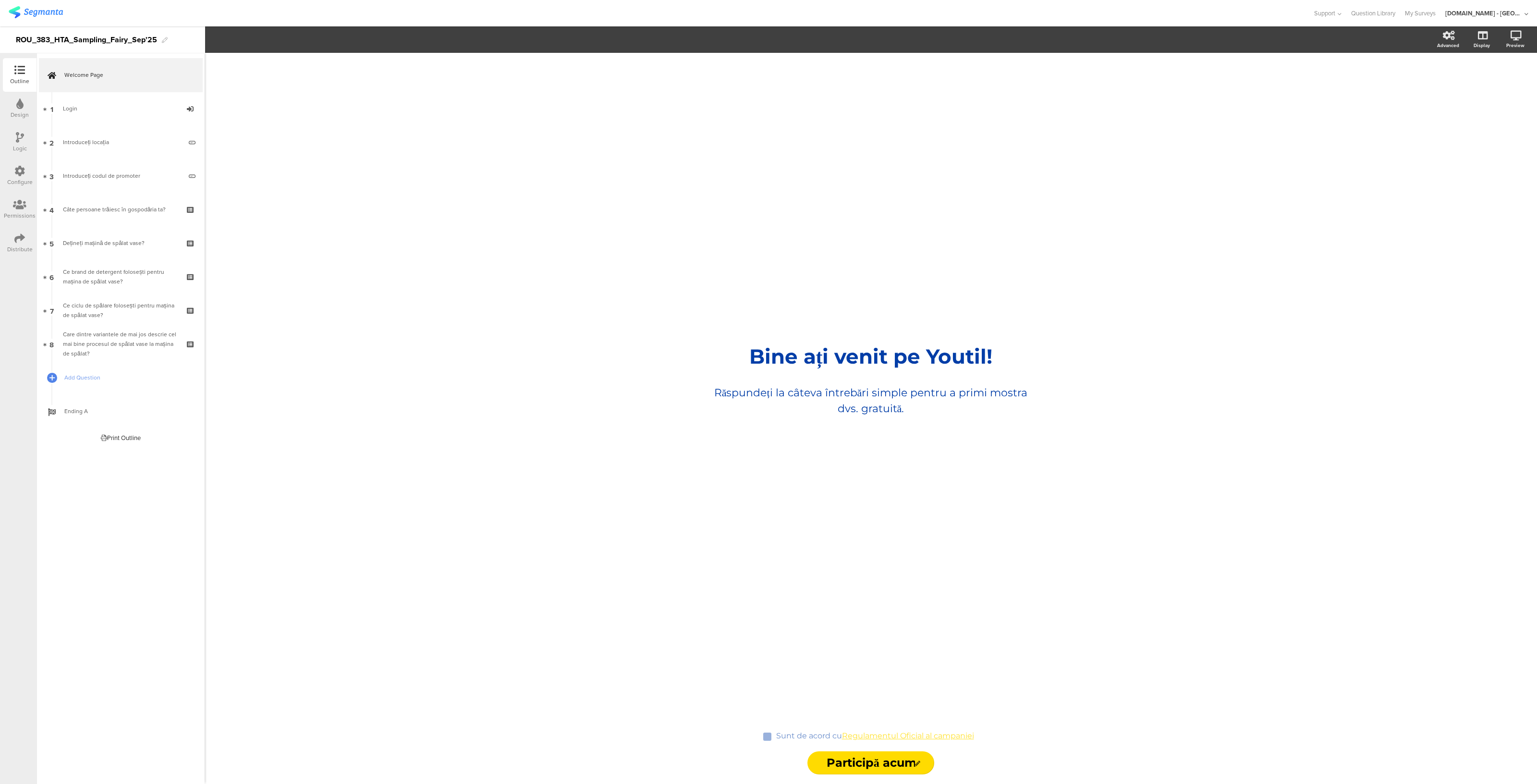
click at [22, 237] on icon at bounding box center [19, 238] width 11 height 11
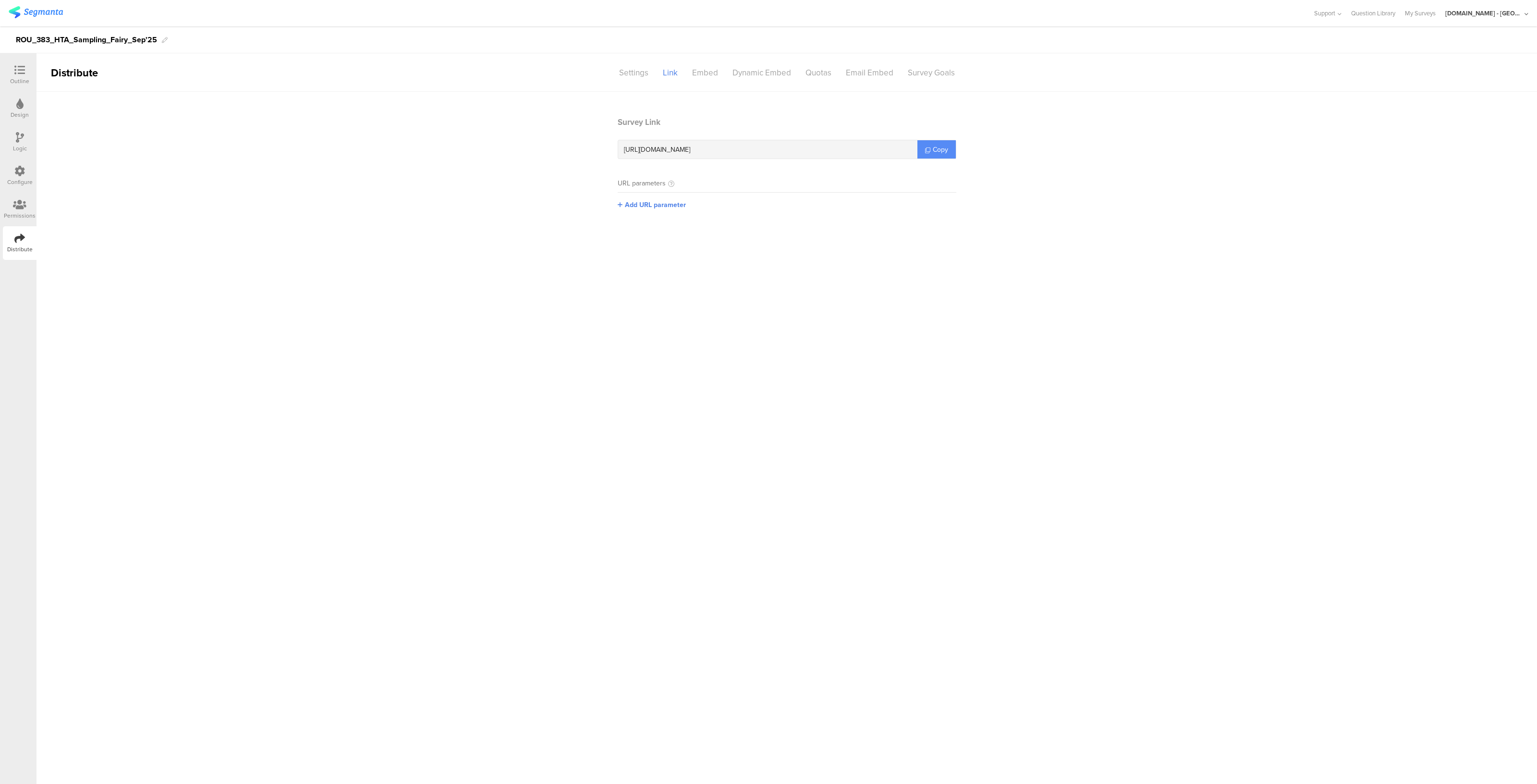
click at [943, 155] on link "Copy" at bounding box center [936, 149] width 39 height 18
click at [926, 150] on link "Copy" at bounding box center [936, 149] width 39 height 18
